Goal: Navigation & Orientation: Find specific page/section

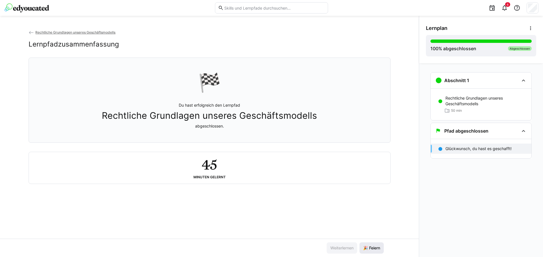
click at [369, 247] on span "🎉 Feiern" at bounding box center [371, 249] width 19 height 6
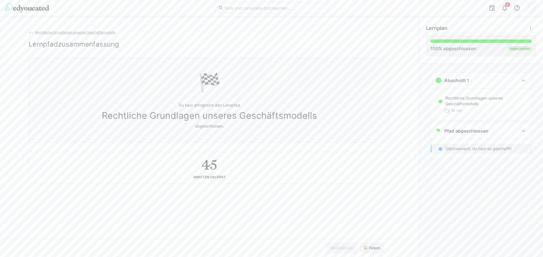
click at [18, 4] on img at bounding box center [27, 7] width 45 height 9
